Goal: Information Seeking & Learning: Learn about a topic

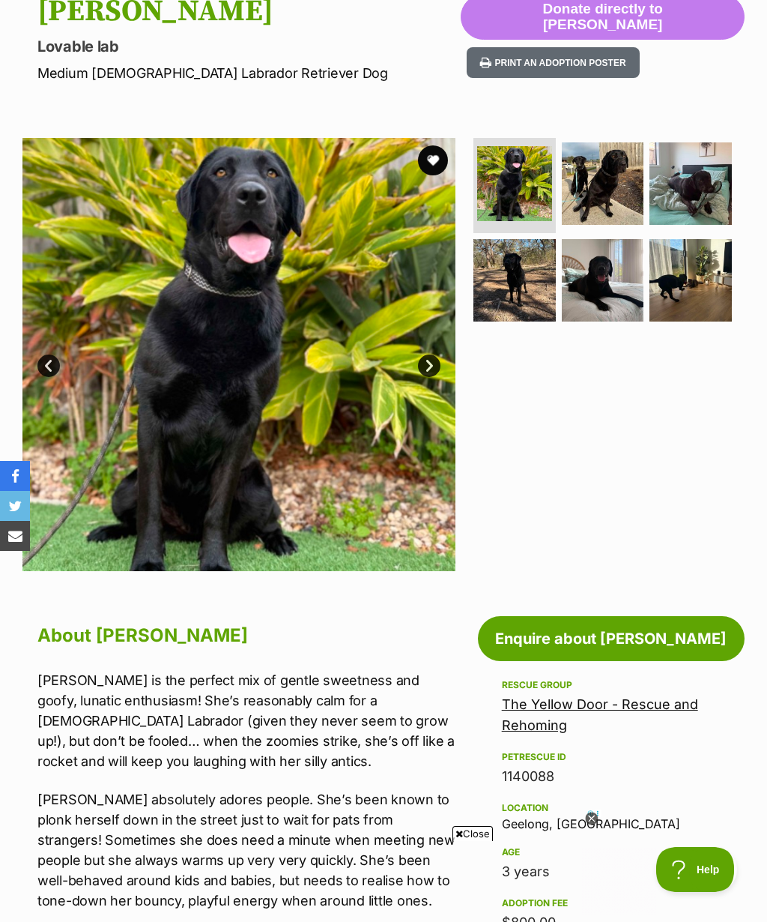
scroll to position [174, 0]
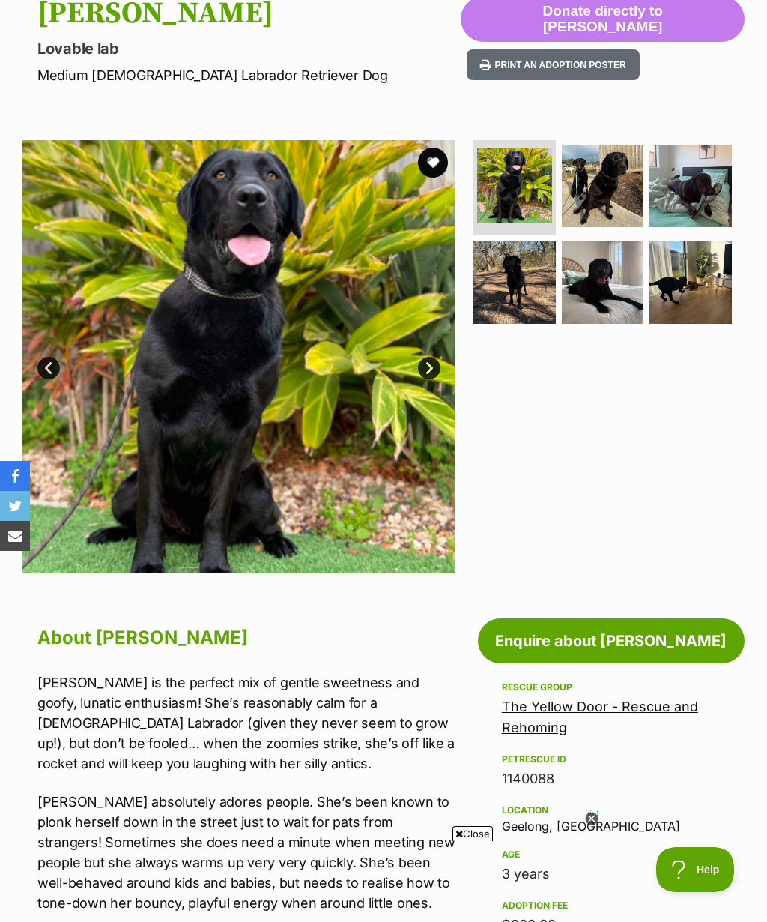
click at [608, 295] on img at bounding box center [603, 282] width 82 height 82
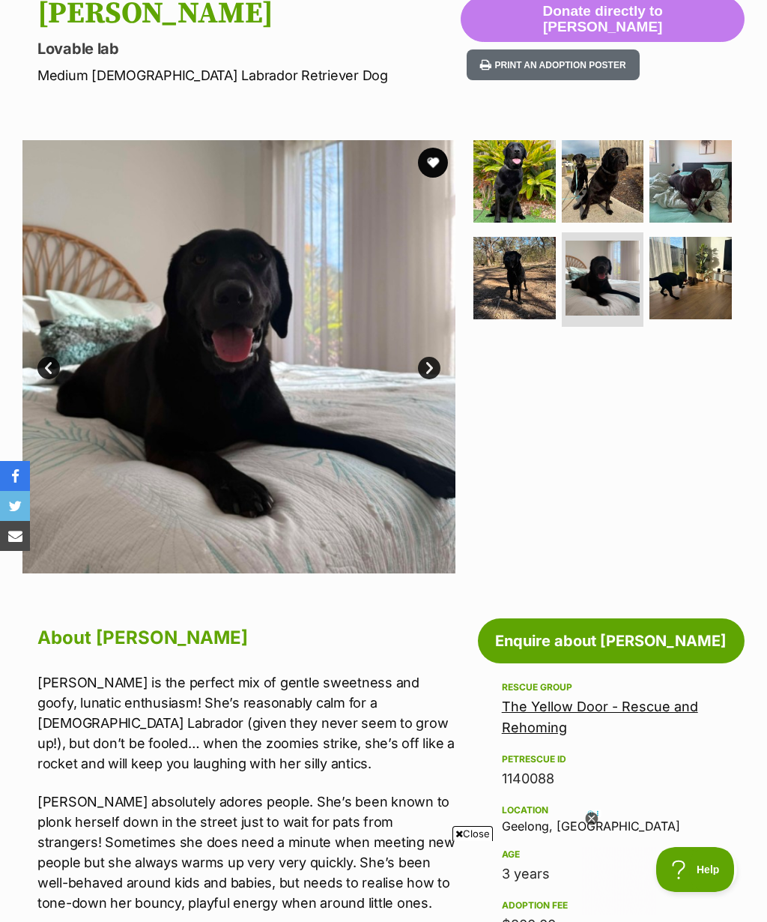
click at [420, 362] on link "Next" at bounding box center [429, 368] width 22 height 22
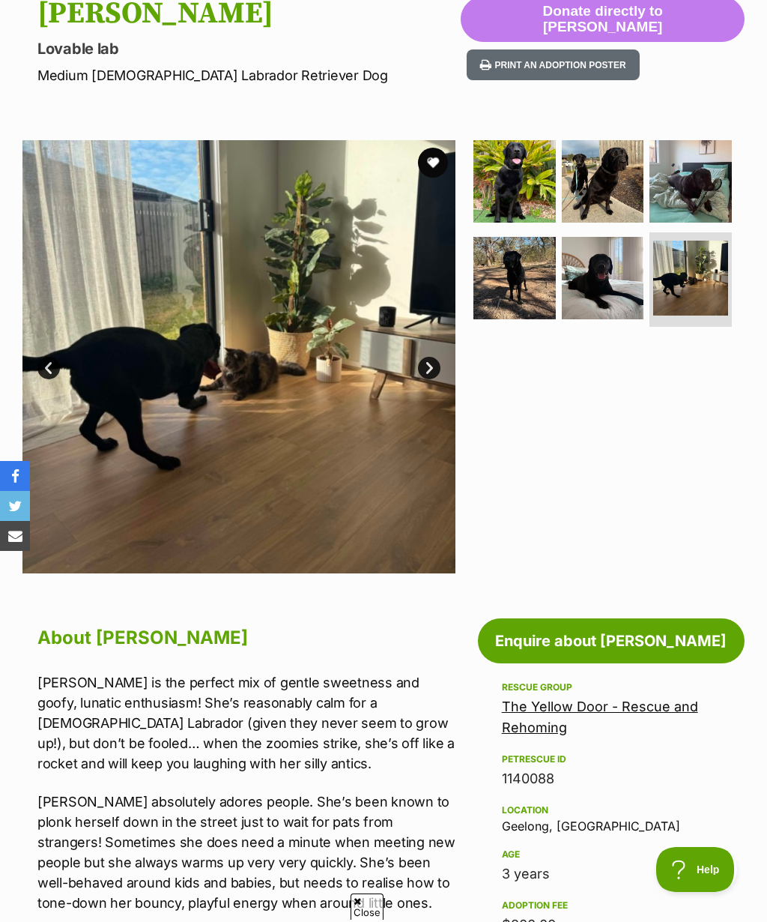
scroll to position [0, 0]
click at [697, 286] on img at bounding box center [690, 278] width 75 height 75
click at [617, 186] on img at bounding box center [603, 181] width 82 height 82
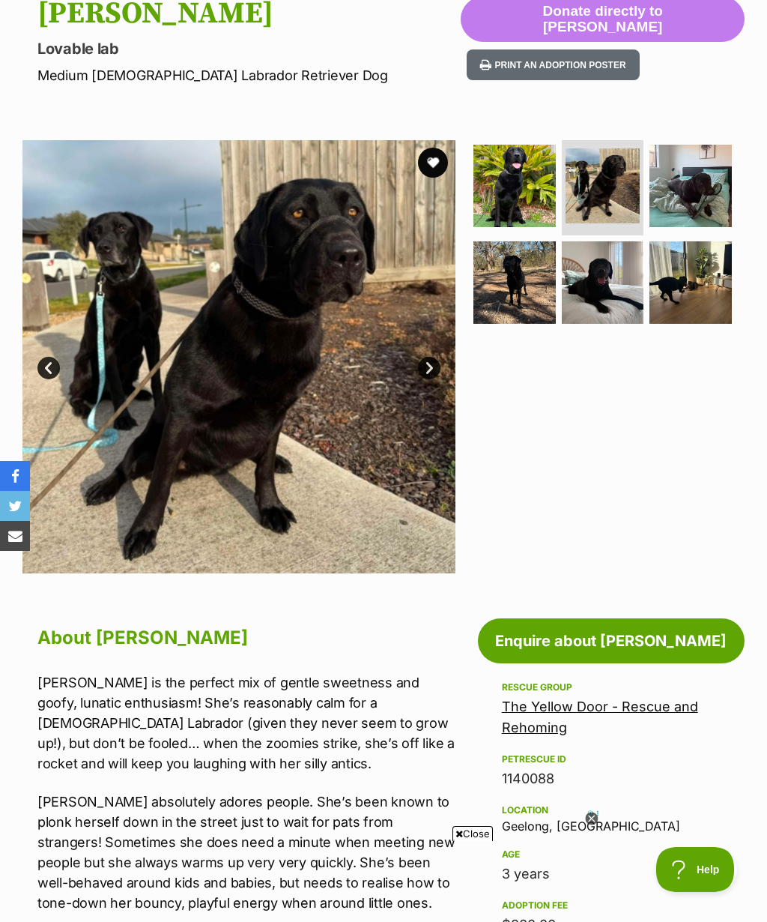
click at [532, 205] on img at bounding box center [515, 186] width 82 height 82
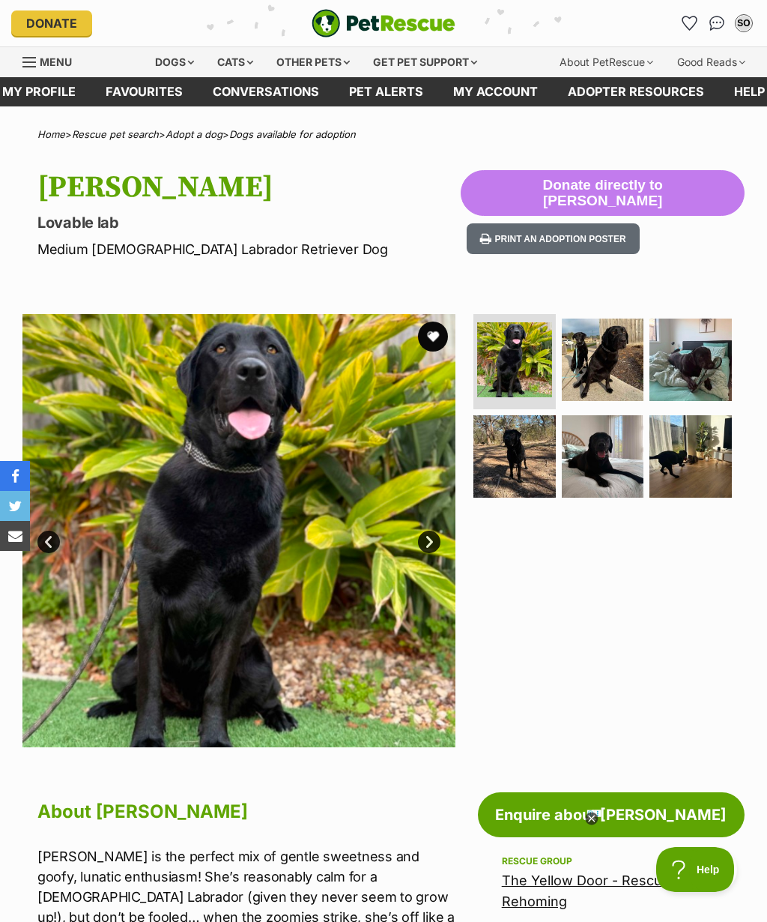
click at [620, 463] on img at bounding box center [603, 456] width 82 height 82
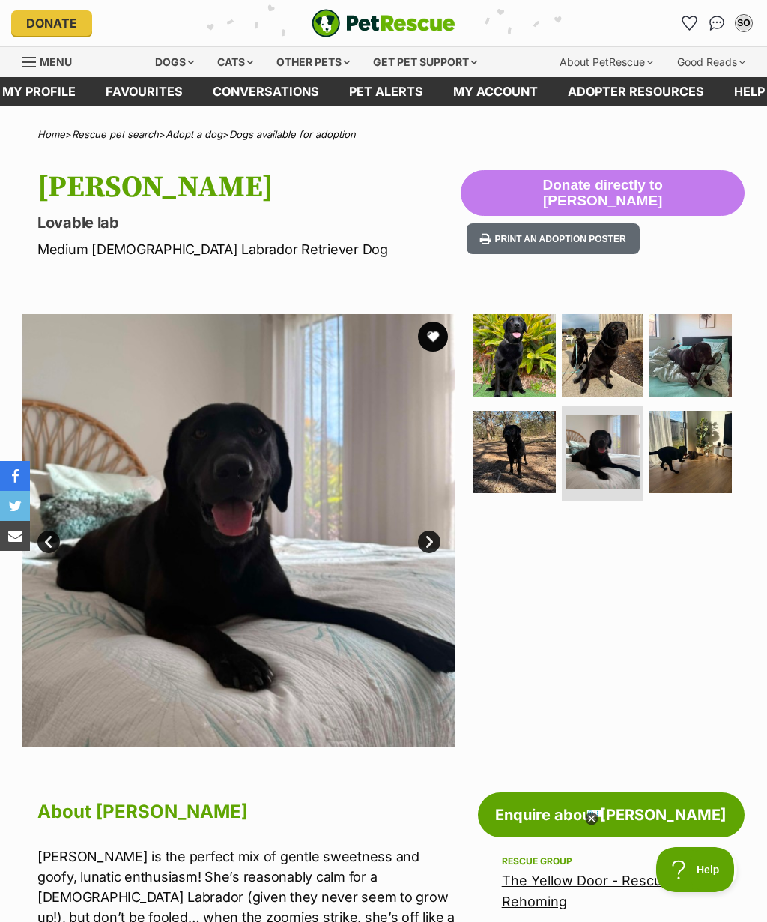
click at [430, 546] on link "Next" at bounding box center [429, 542] width 22 height 22
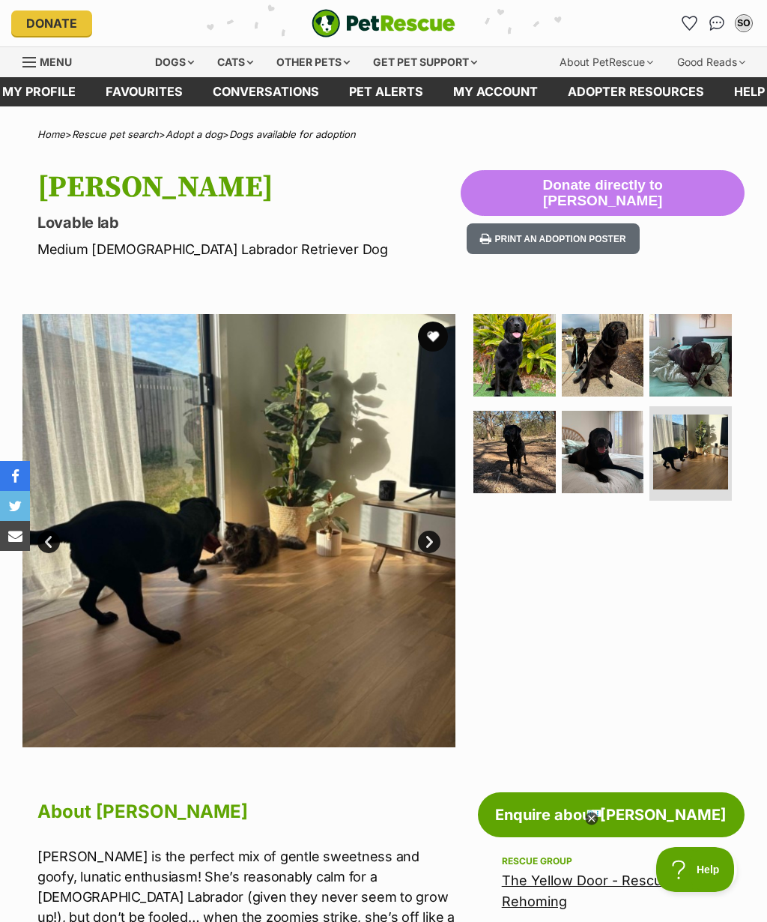
click at [429, 557] on img at bounding box center [238, 530] width 433 height 433
